Goal: Task Accomplishment & Management: Manage account settings

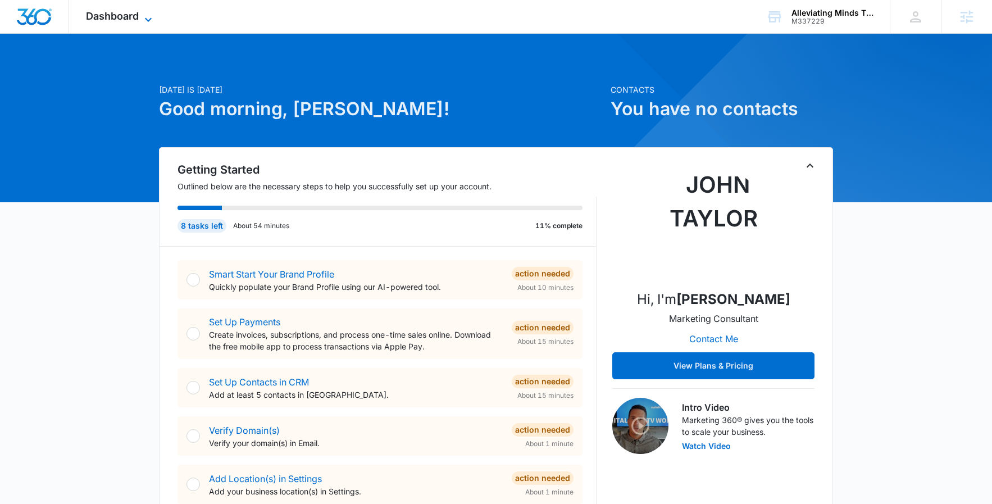
click at [86, 16] on span "Dashboard" at bounding box center [112, 16] width 53 height 12
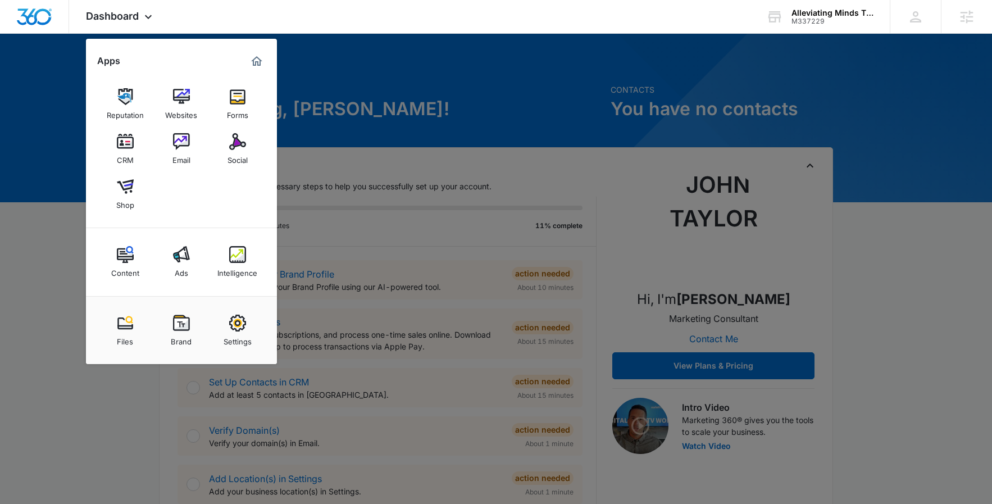
click at [130, 434] on div at bounding box center [496, 252] width 992 height 504
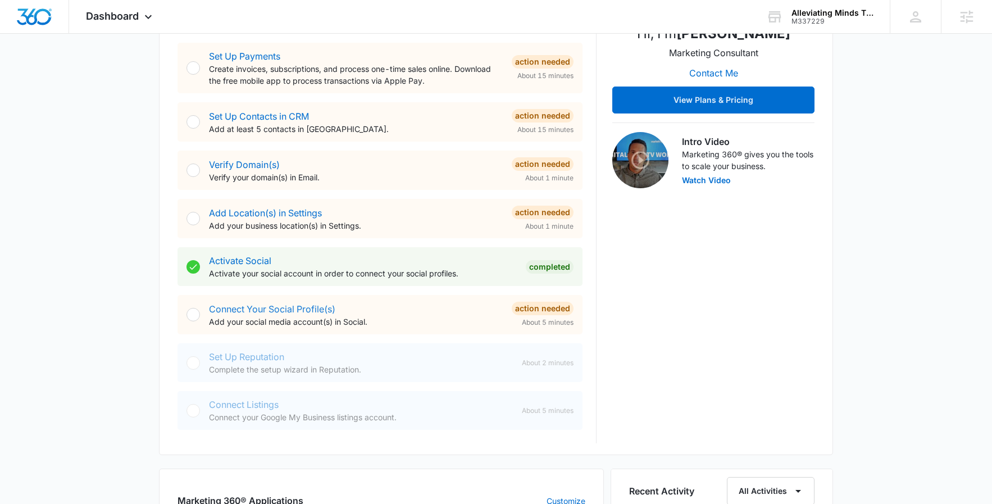
scroll to position [126, 0]
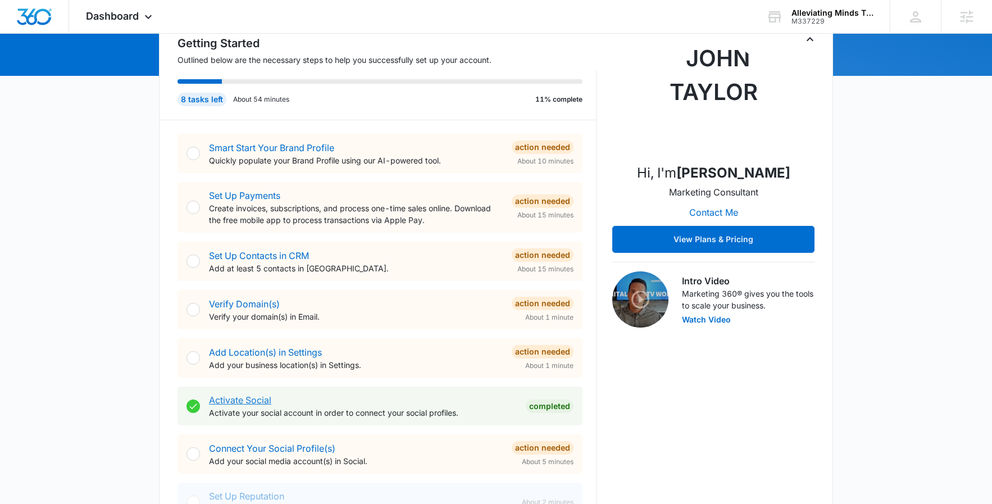
click at [254, 404] on link "Activate Social" at bounding box center [240, 399] width 62 height 11
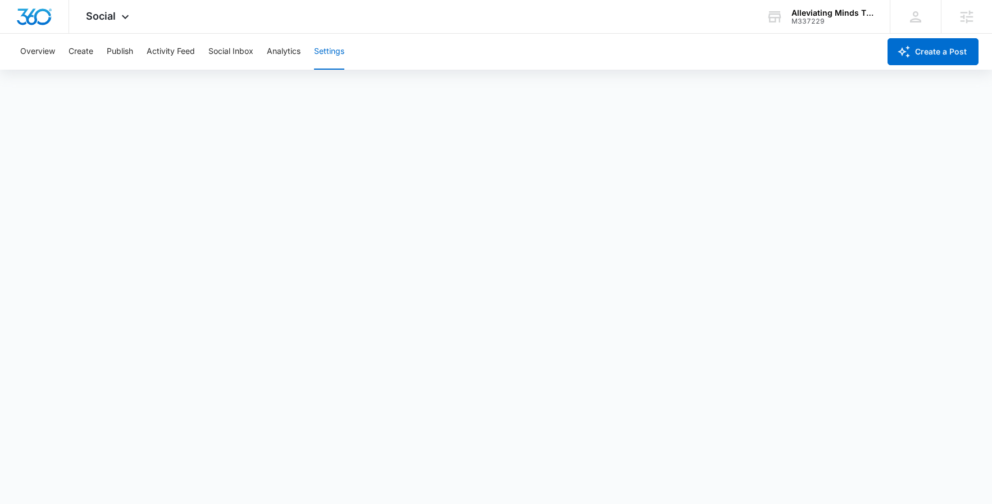
scroll to position [3, 0]
click at [34, 52] on button "Overview" at bounding box center [37, 52] width 35 height 36
click at [820, 19] on div "M337229" at bounding box center [833, 21] width 82 height 8
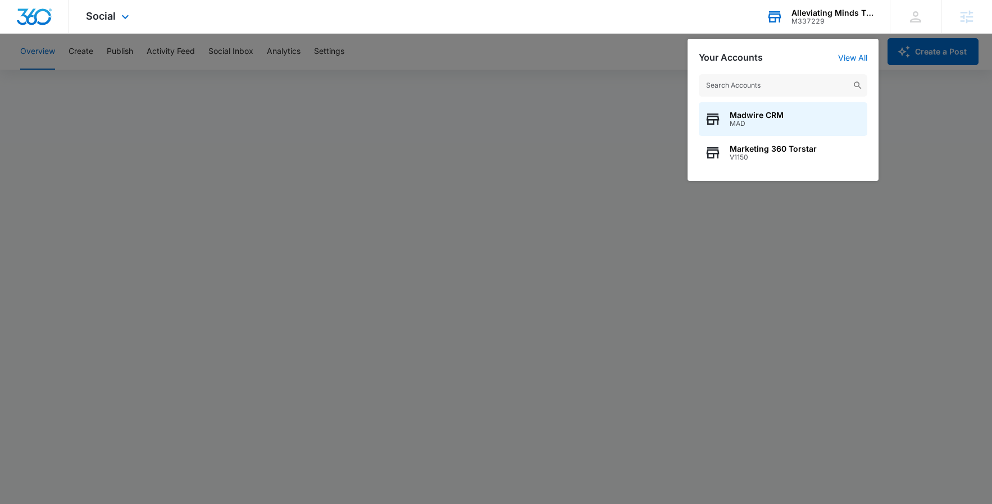
click at [812, 24] on div "M337229" at bounding box center [833, 21] width 82 height 8
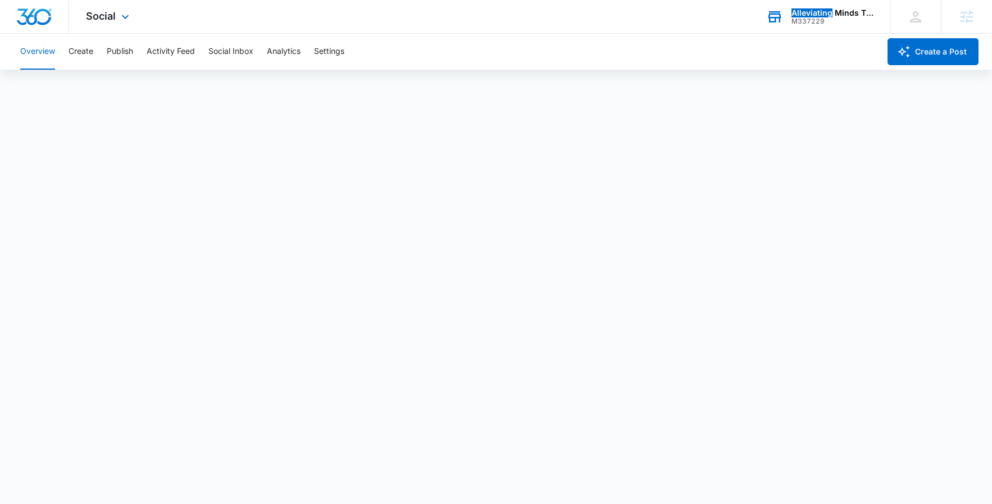
drag, startPoint x: 828, startPoint y: 13, endPoint x: 754, endPoint y: 30, distance: 75.6
click at [754, 30] on div "Alleviating Minds Therapy Services M337229 Your Accounts View All" at bounding box center [819, 16] width 140 height 33
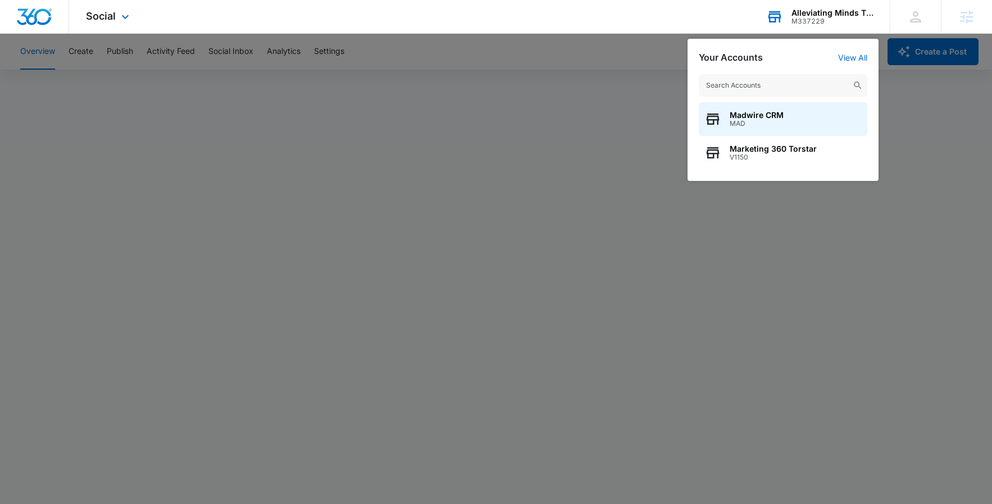
click at [805, 13] on div "Alleviating Minds Therapy Services" at bounding box center [833, 12] width 82 height 9
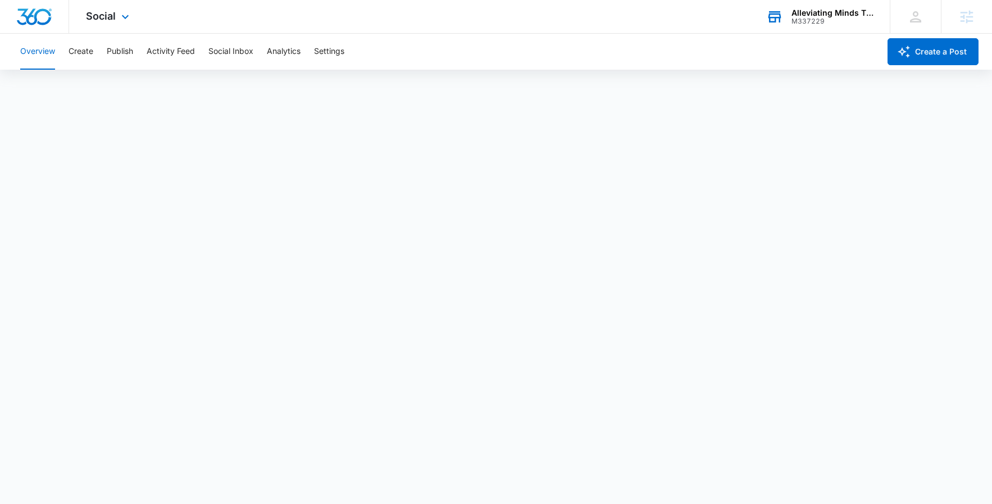
click at [805, 13] on div "Alleviating Minds Therapy Services" at bounding box center [833, 12] width 82 height 9
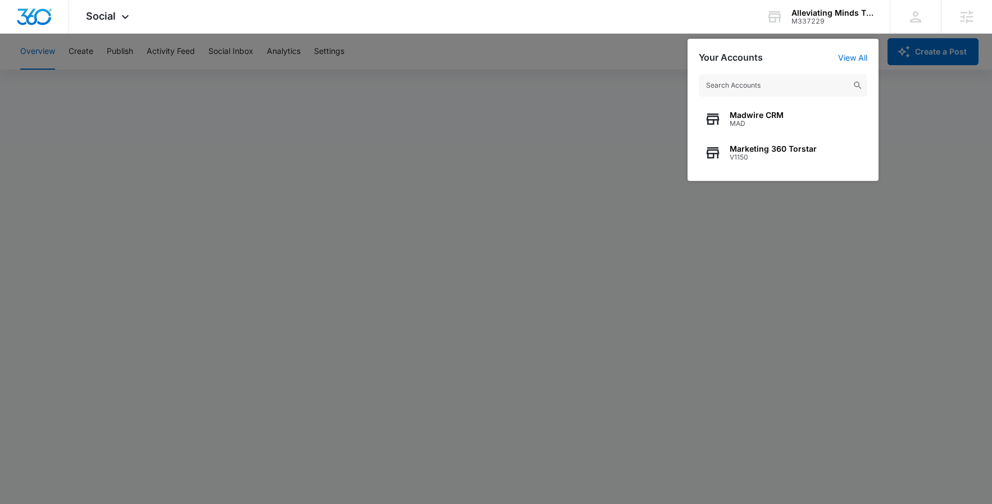
click at [923, 136] on div at bounding box center [496, 252] width 992 height 504
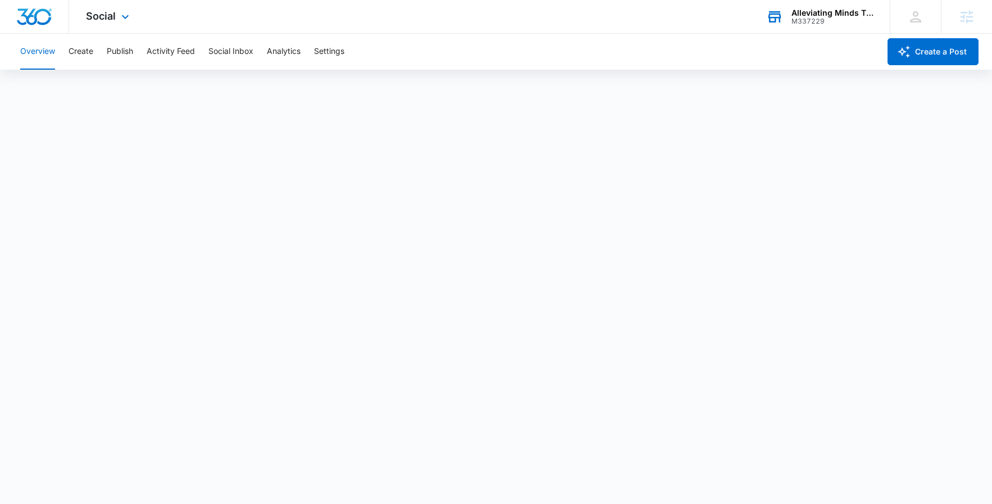
click at [828, 8] on div "Alleviating Minds Therapy Services" at bounding box center [833, 12] width 82 height 9
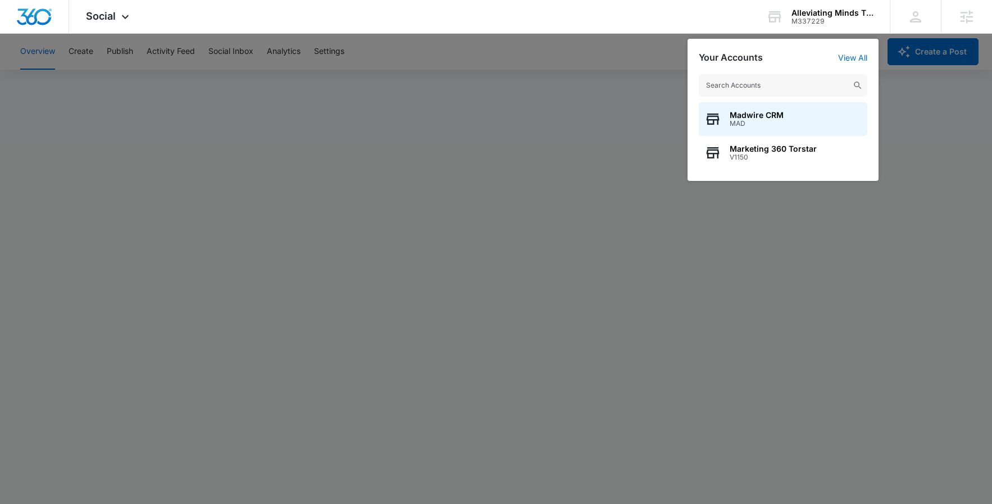
click at [918, 149] on div at bounding box center [496, 252] width 992 height 504
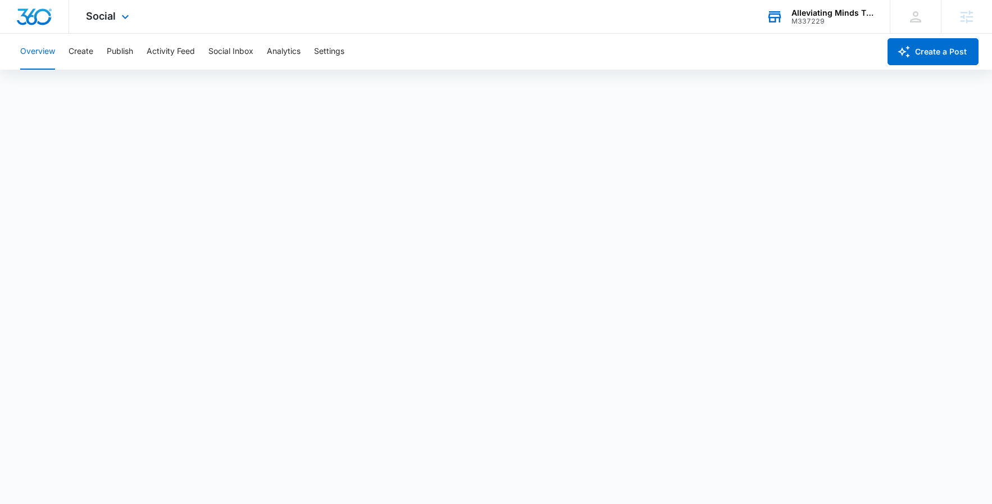
click at [781, 18] on icon at bounding box center [774, 16] width 17 height 17
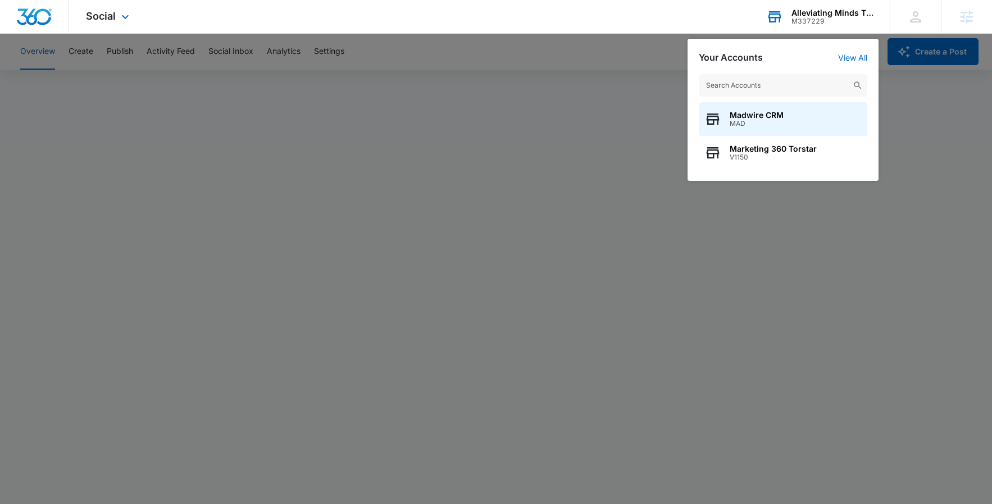
click at [743, 86] on input "text" at bounding box center [783, 85] width 169 height 22
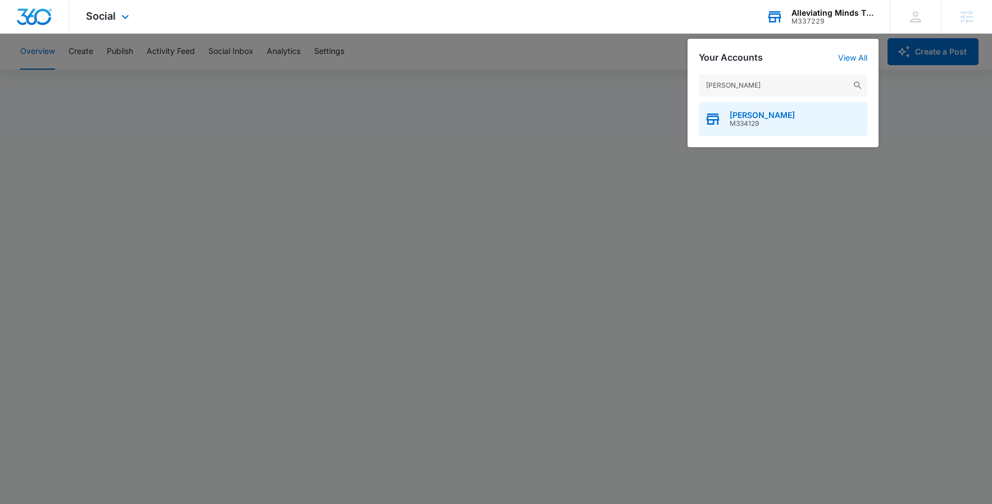
type input "allison stephas"
click at [807, 117] on div "Allison Stephas M334129" at bounding box center [783, 119] width 169 height 34
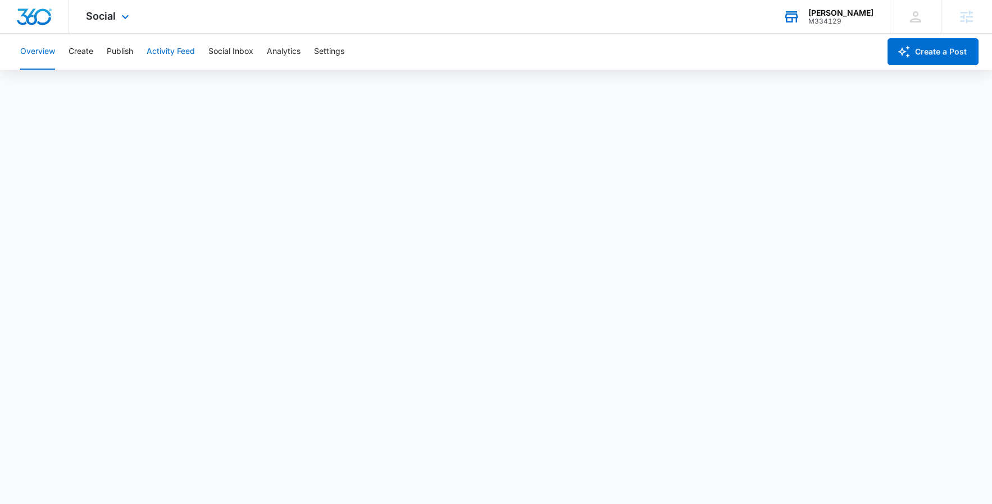
click at [174, 54] on button "Activity Feed" at bounding box center [171, 52] width 48 height 36
click at [252, 37] on button "Social Inbox" at bounding box center [230, 52] width 45 height 36
click at [152, 45] on button "Activity Feed" at bounding box center [171, 52] width 48 height 36
drag, startPoint x: 111, startPoint y: 47, endPoint x: 71, endPoint y: 47, distance: 40.4
click at [111, 47] on button "Publish" at bounding box center [120, 52] width 26 height 36
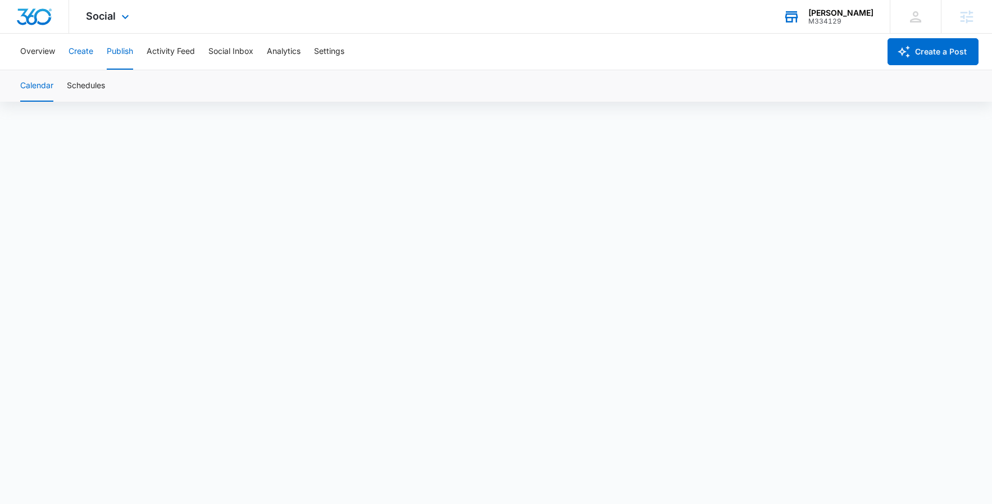
click at [71, 47] on button "Create" at bounding box center [81, 52] width 25 height 36
click at [44, 49] on button "Overview" at bounding box center [37, 52] width 35 height 36
click at [104, 18] on span "Social" at bounding box center [101, 16] width 30 height 12
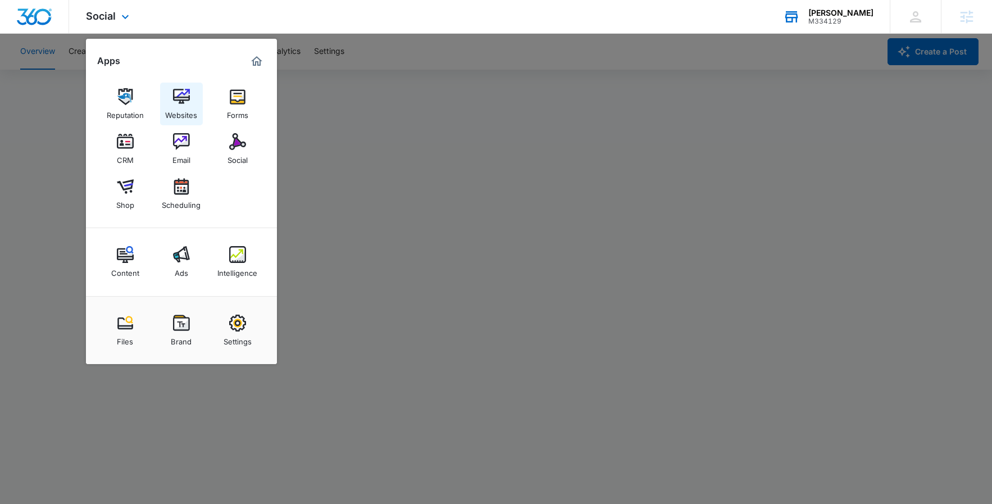
click at [186, 99] on img at bounding box center [181, 96] width 17 height 17
